Goal: Information Seeking & Learning: Learn about a topic

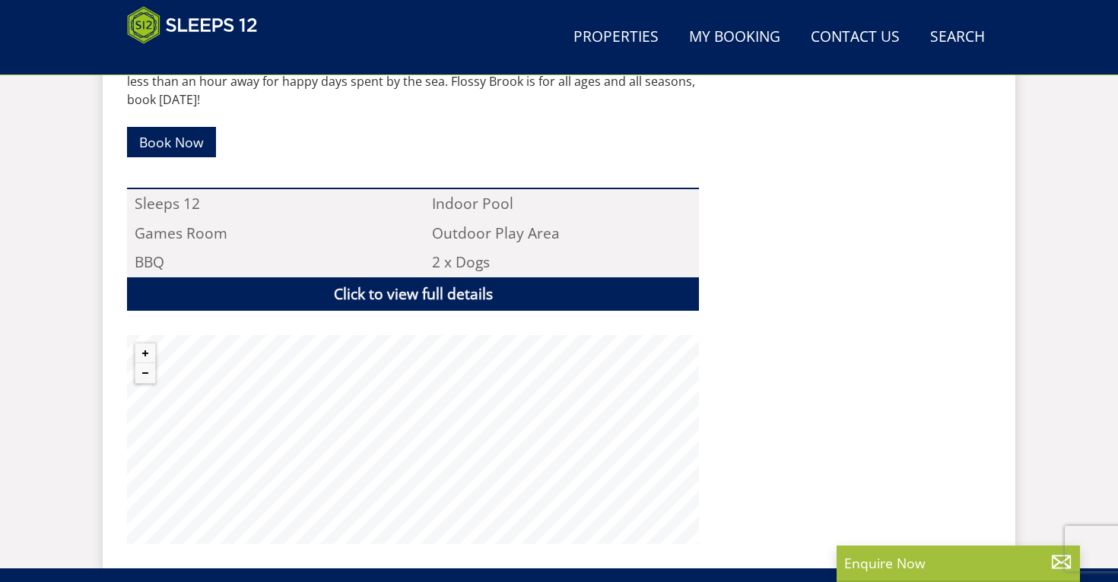
scroll to position [1005, 0]
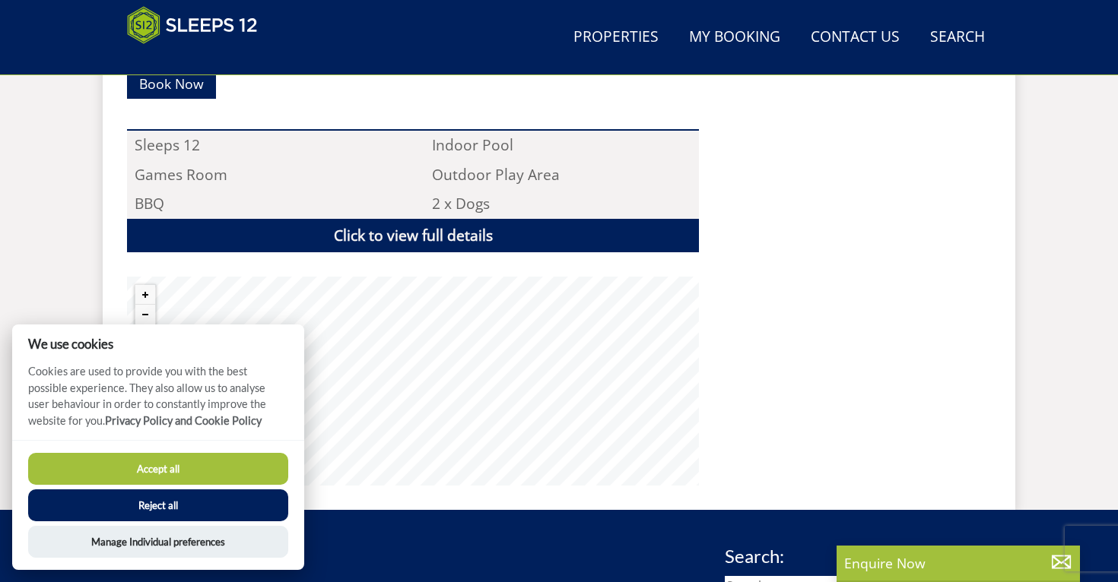
click at [123, 465] on button "Accept all" at bounding box center [158, 469] width 260 height 32
checkbox input "true"
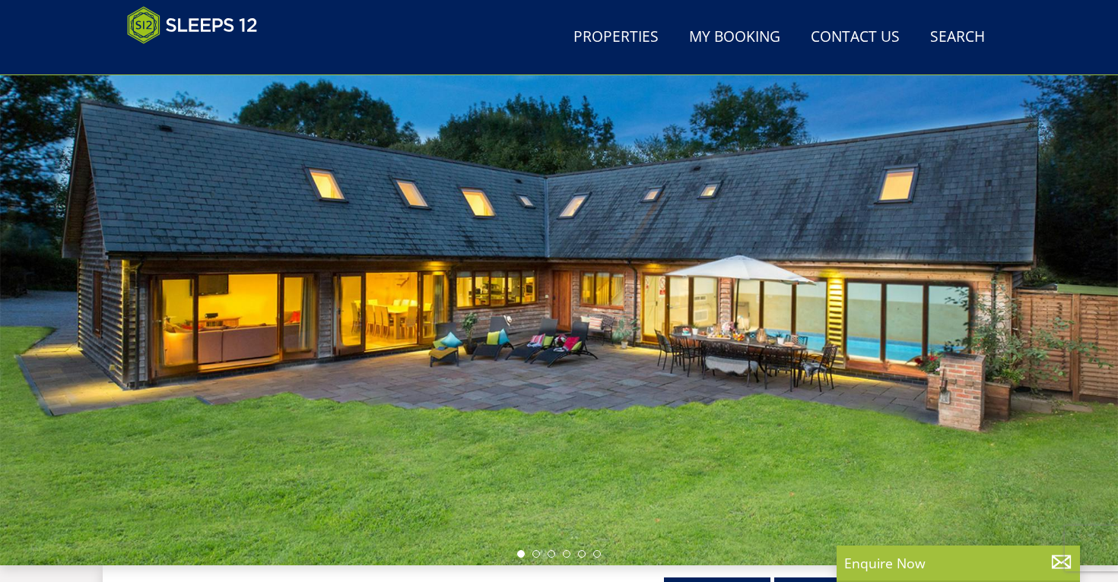
scroll to position [129, 0]
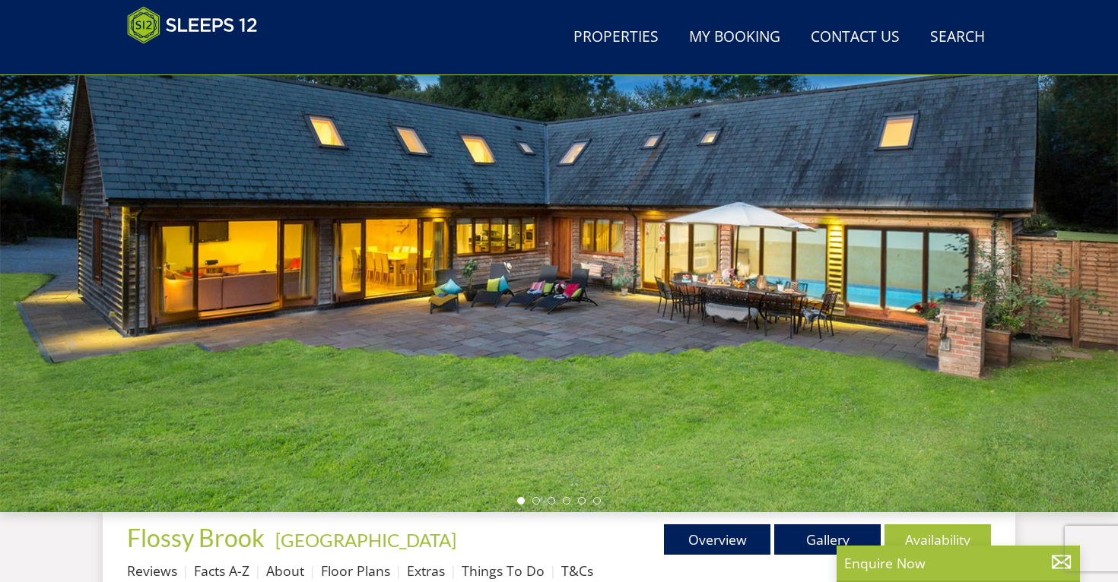
click at [735, 379] on div at bounding box center [559, 246] width 1118 height 532
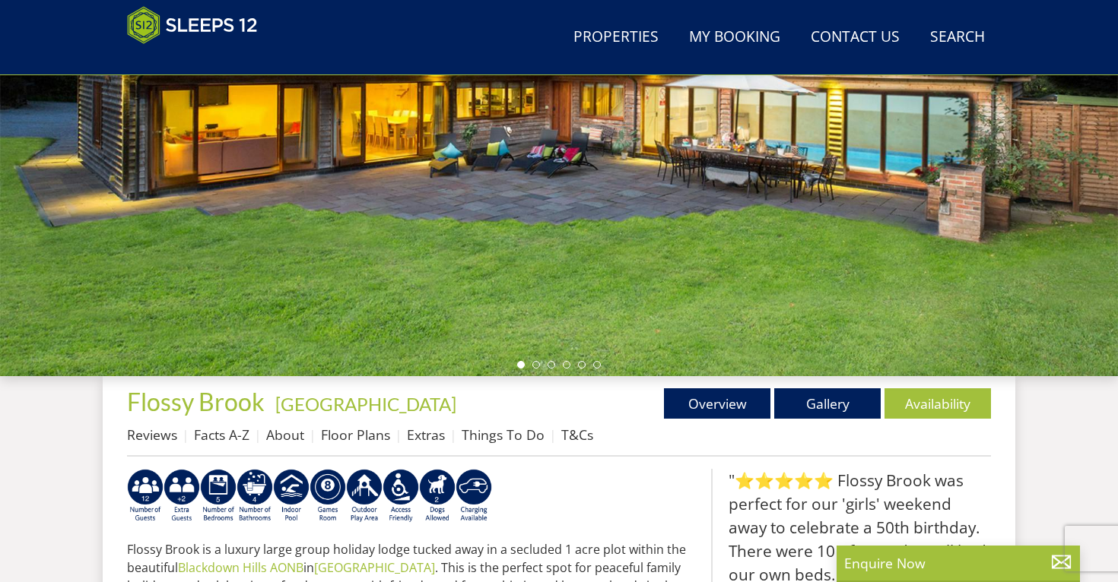
scroll to position [266, 0]
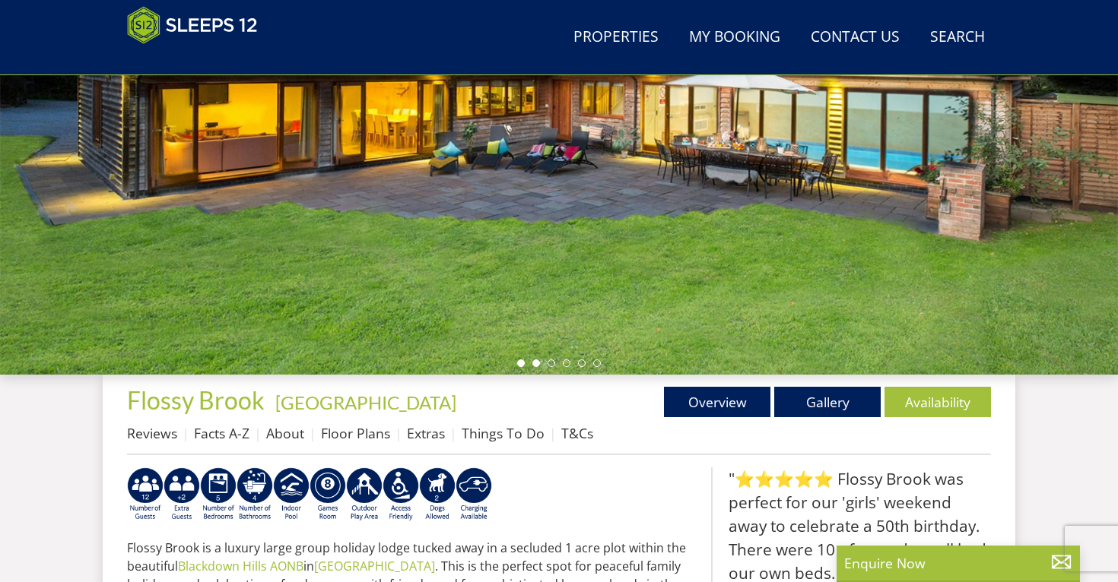
click at [534, 364] on li at bounding box center [536, 364] width 8 height 8
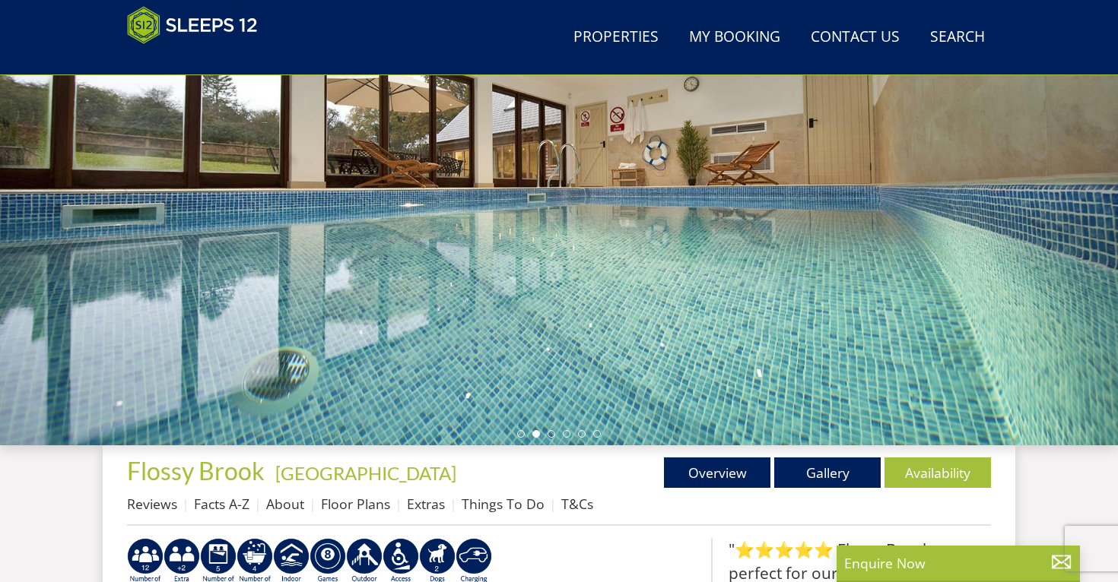
scroll to position [190, 0]
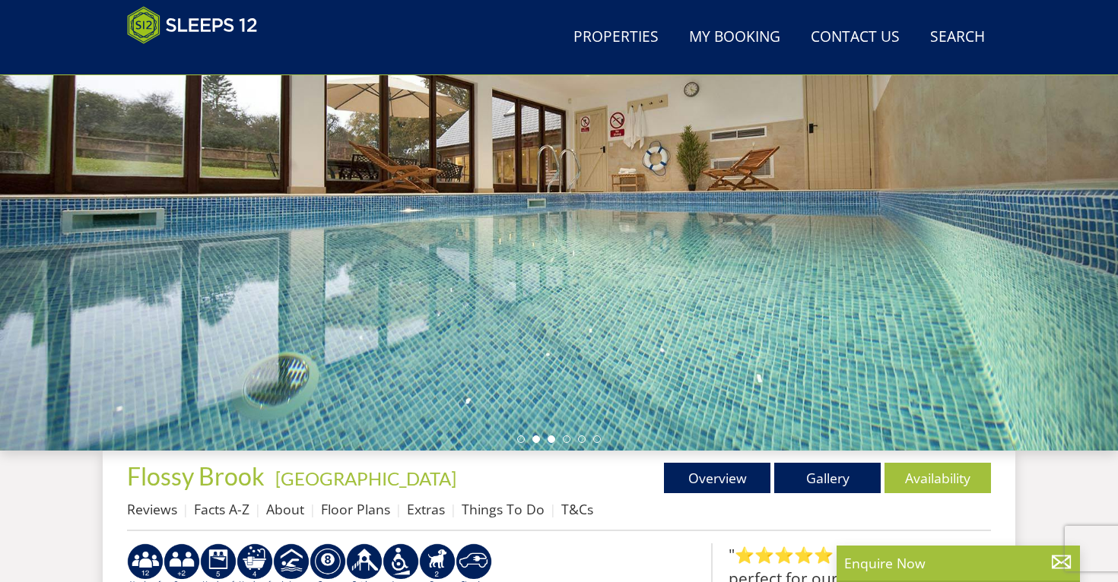
click at [549, 440] on li at bounding box center [552, 440] width 8 height 8
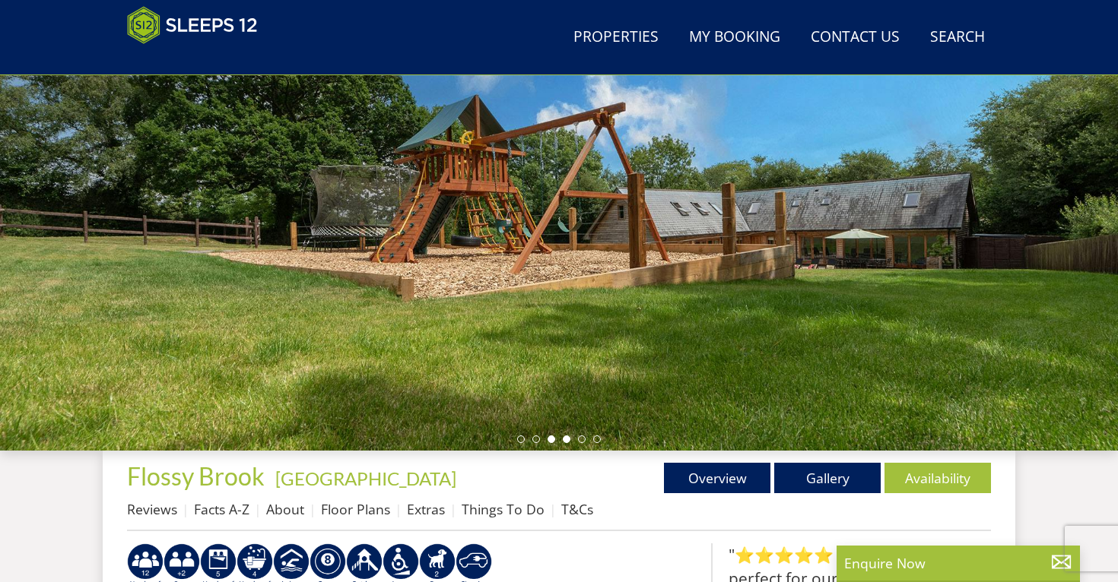
click at [568, 439] on li at bounding box center [567, 440] width 8 height 8
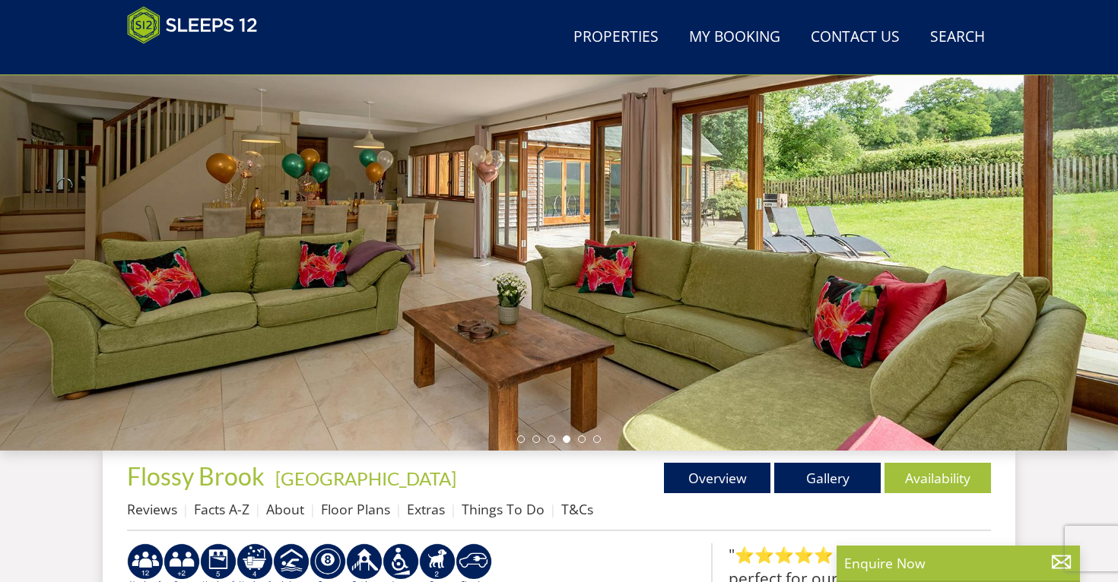
click at [586, 438] on ul at bounding box center [559, 440] width 84 height 8
click at [598, 439] on li at bounding box center [597, 440] width 8 height 8
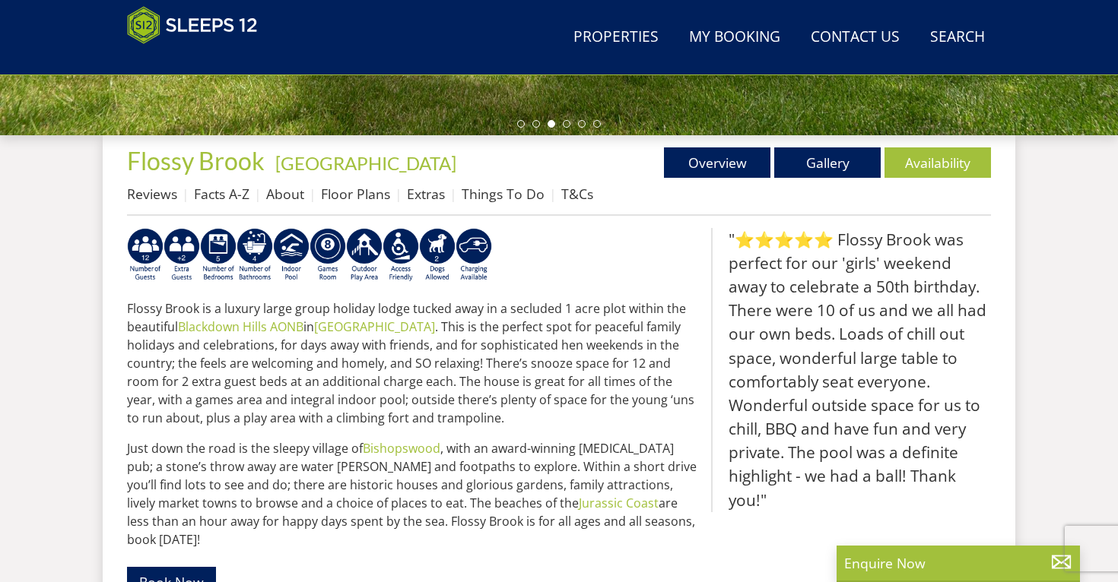
scroll to position [479, 0]
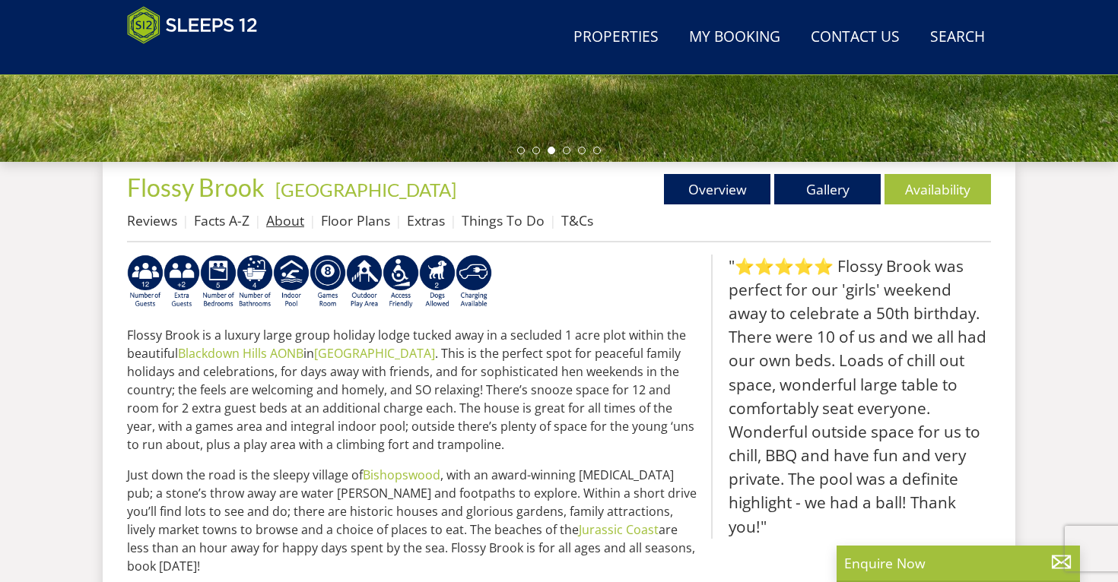
click at [289, 222] on link "About" at bounding box center [285, 220] width 38 height 18
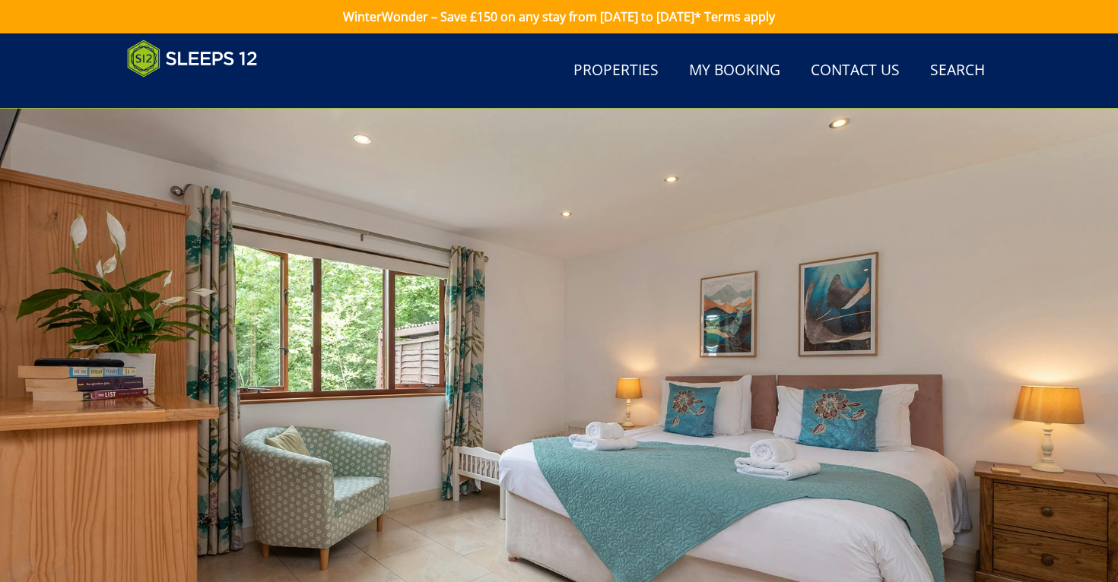
scroll to position [233, 0]
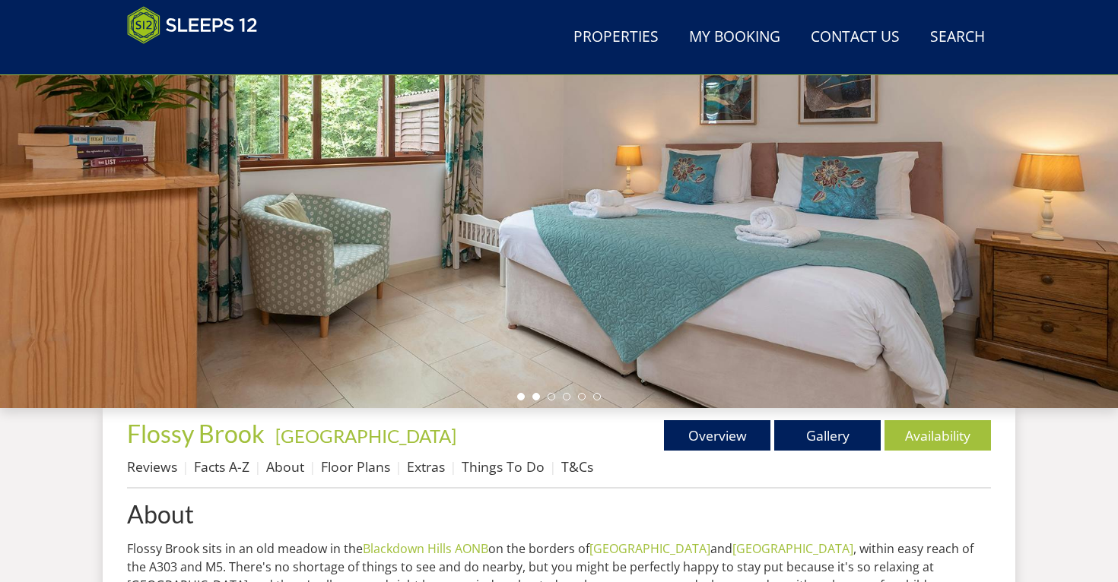
click at [534, 397] on li at bounding box center [536, 397] width 8 height 8
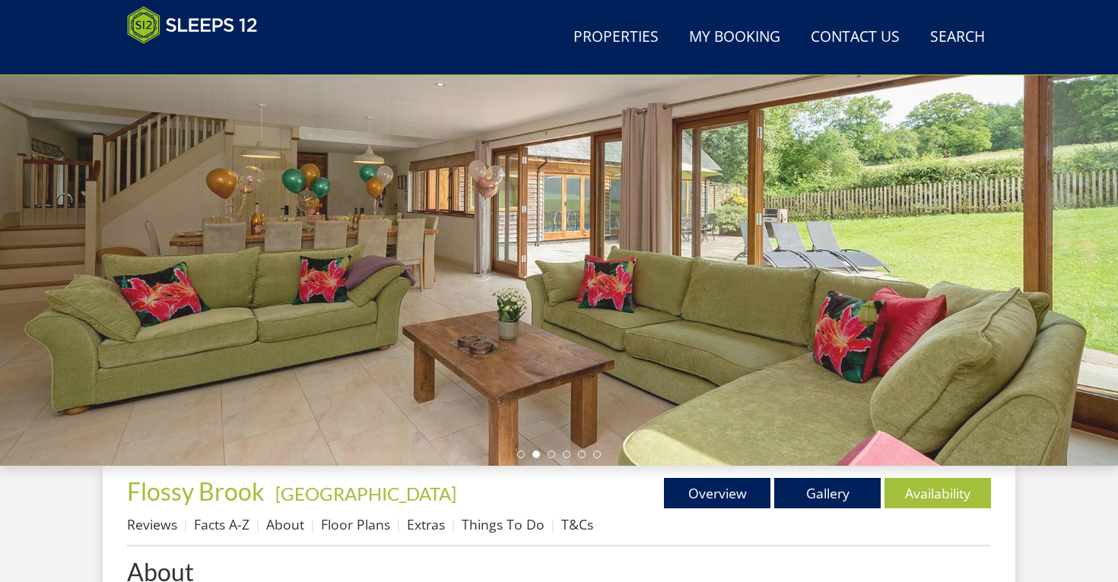
scroll to position [148, 0]
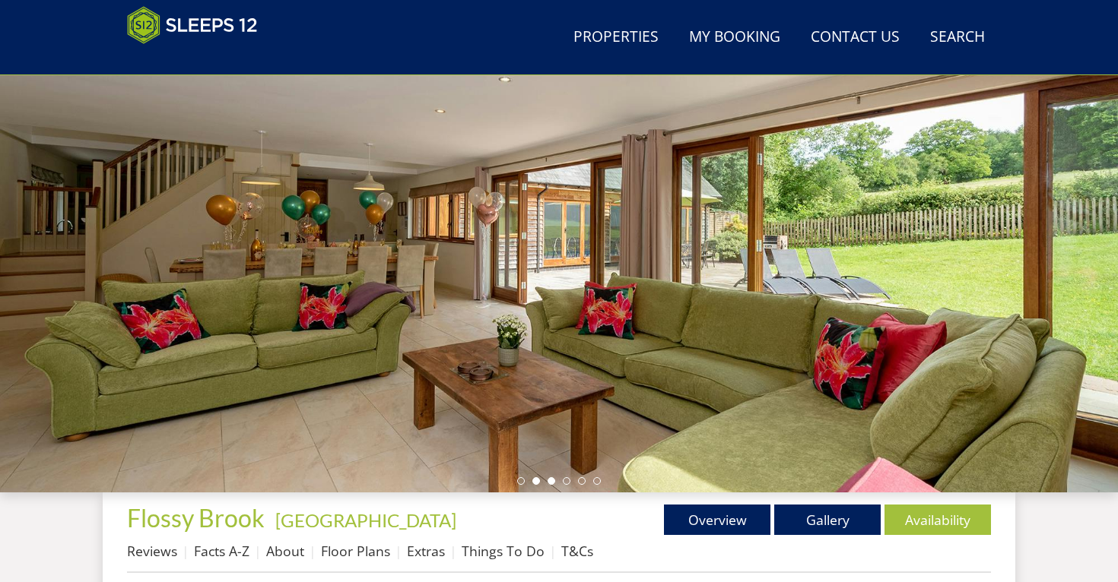
click at [552, 480] on li at bounding box center [552, 482] width 8 height 8
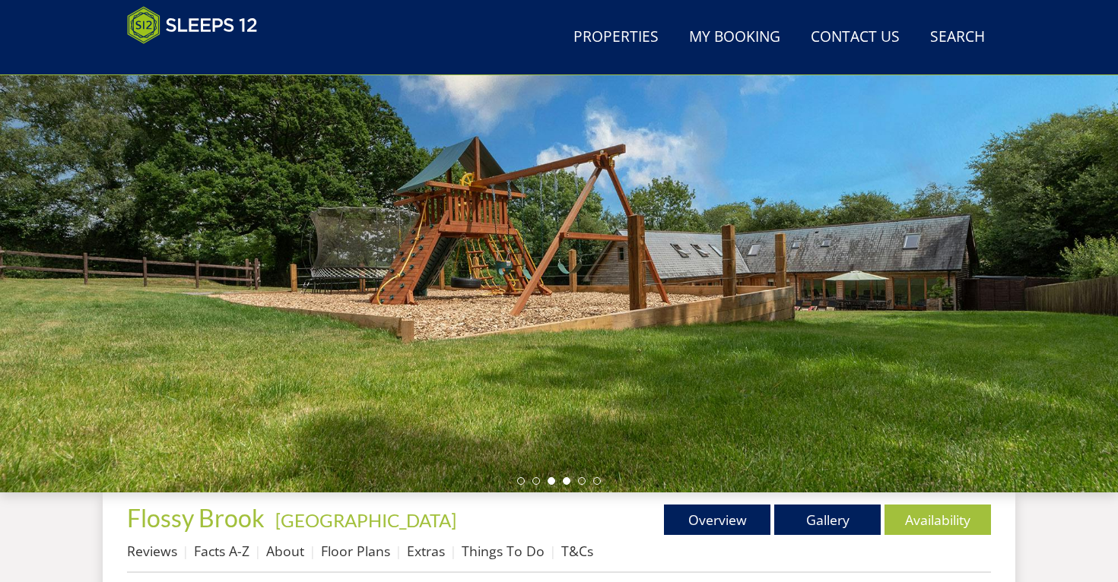
click at [566, 480] on li at bounding box center [567, 482] width 8 height 8
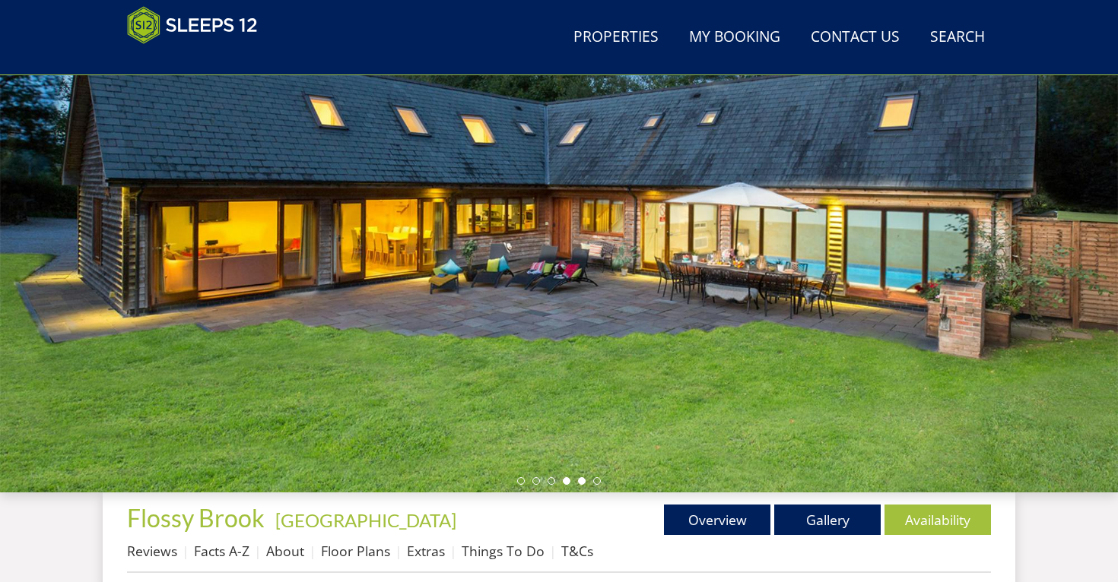
click at [583, 480] on li at bounding box center [582, 482] width 8 height 8
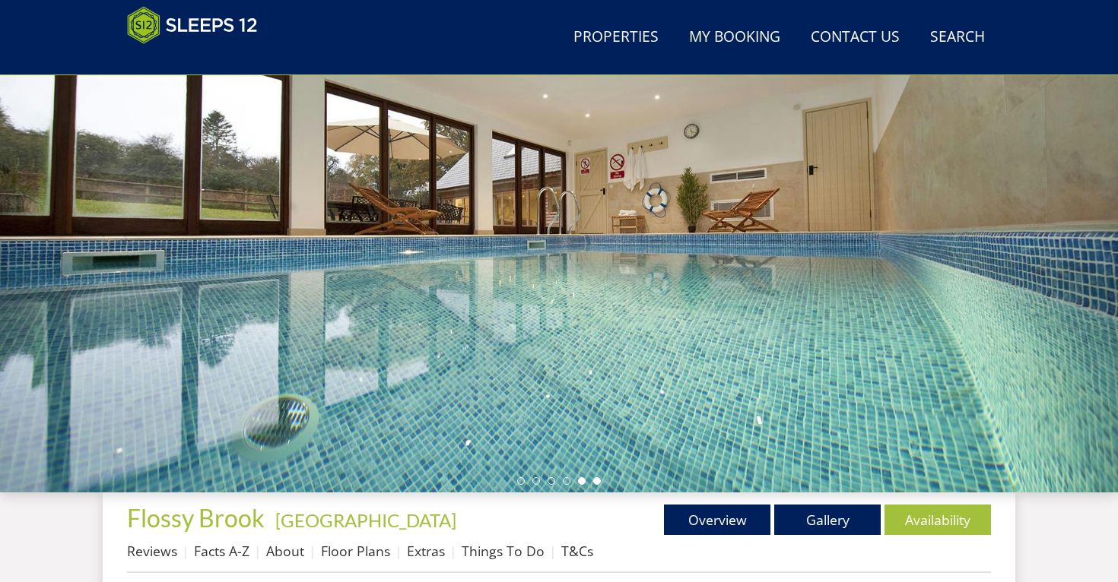
click at [595, 482] on li at bounding box center [597, 482] width 8 height 8
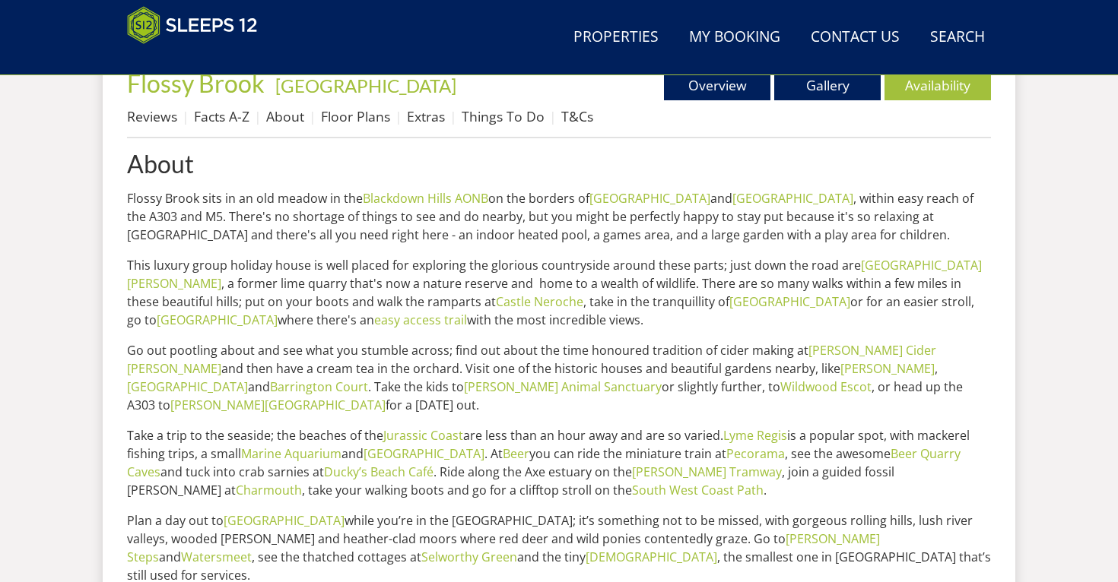
scroll to position [696, 0]
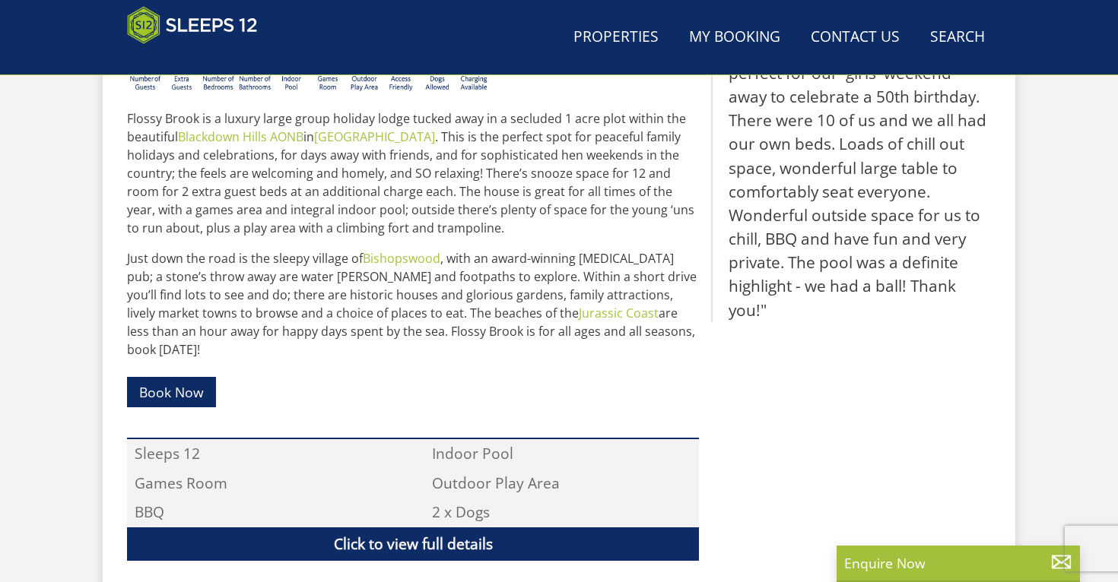
scroll to position [479, 0]
